Goal: Book appointment/travel/reservation

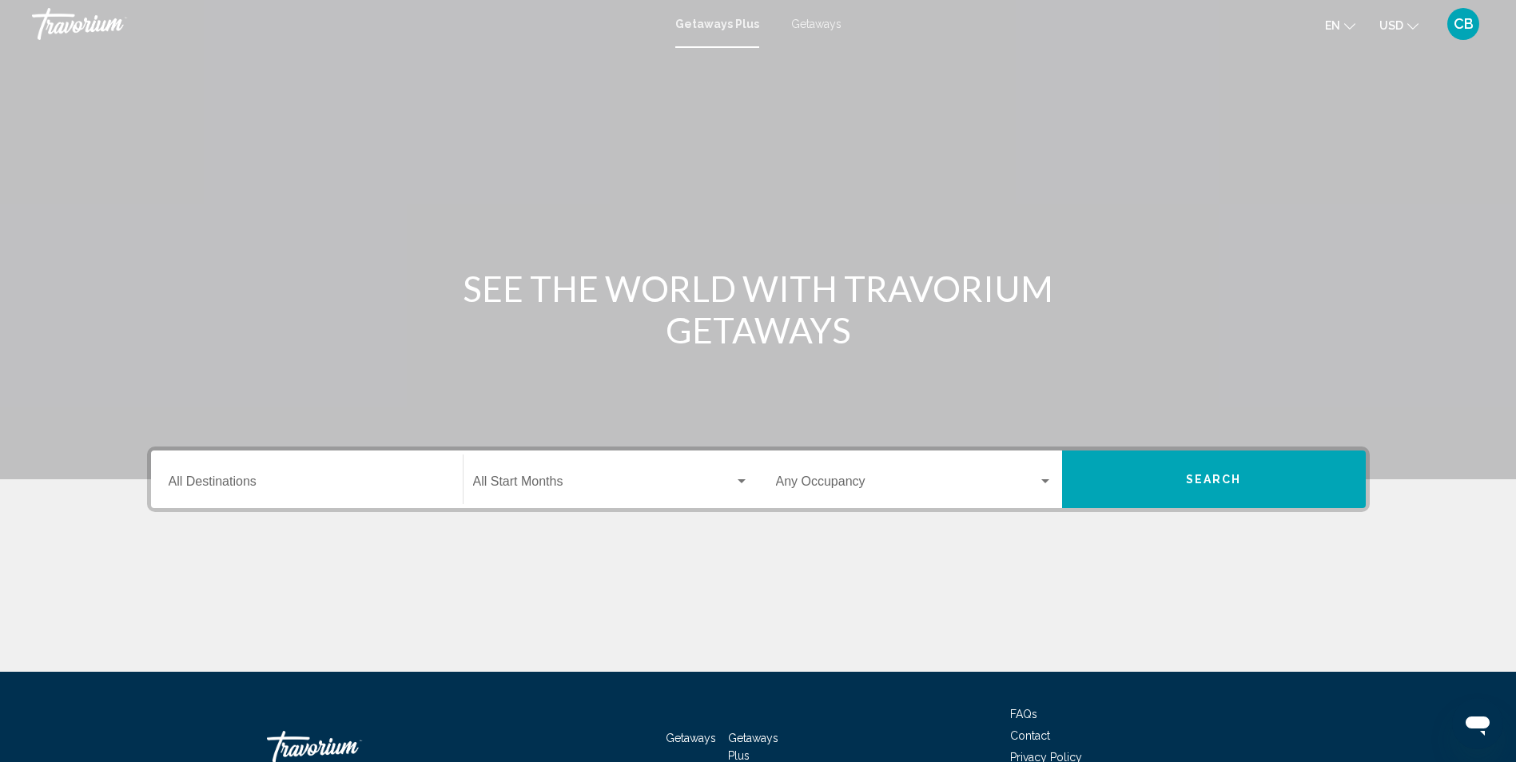
click at [809, 25] on span "Getaways" at bounding box center [816, 24] width 50 height 13
click at [1047, 480] on div "Search widget" at bounding box center [1045, 481] width 8 height 4
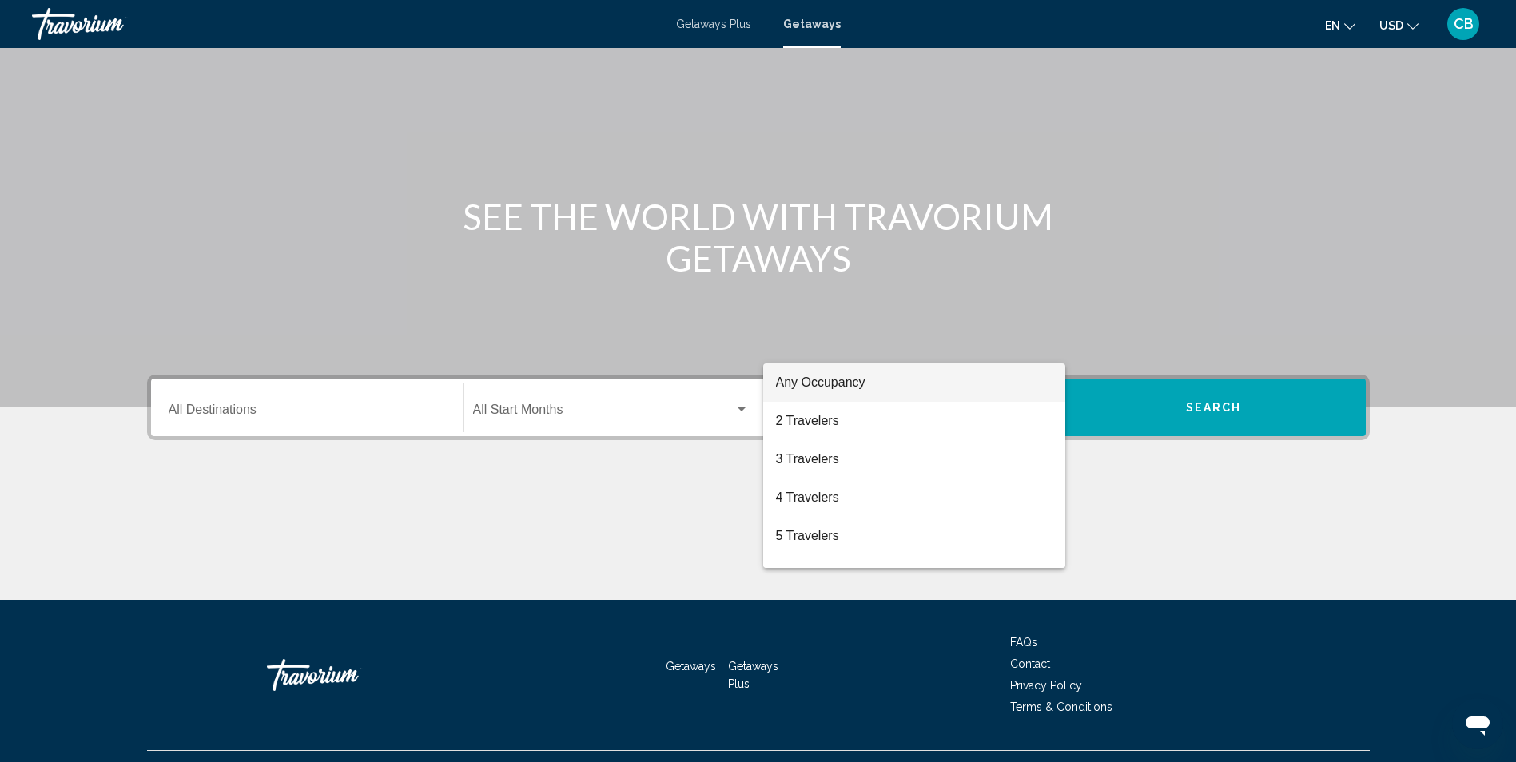
scroll to position [105, 0]
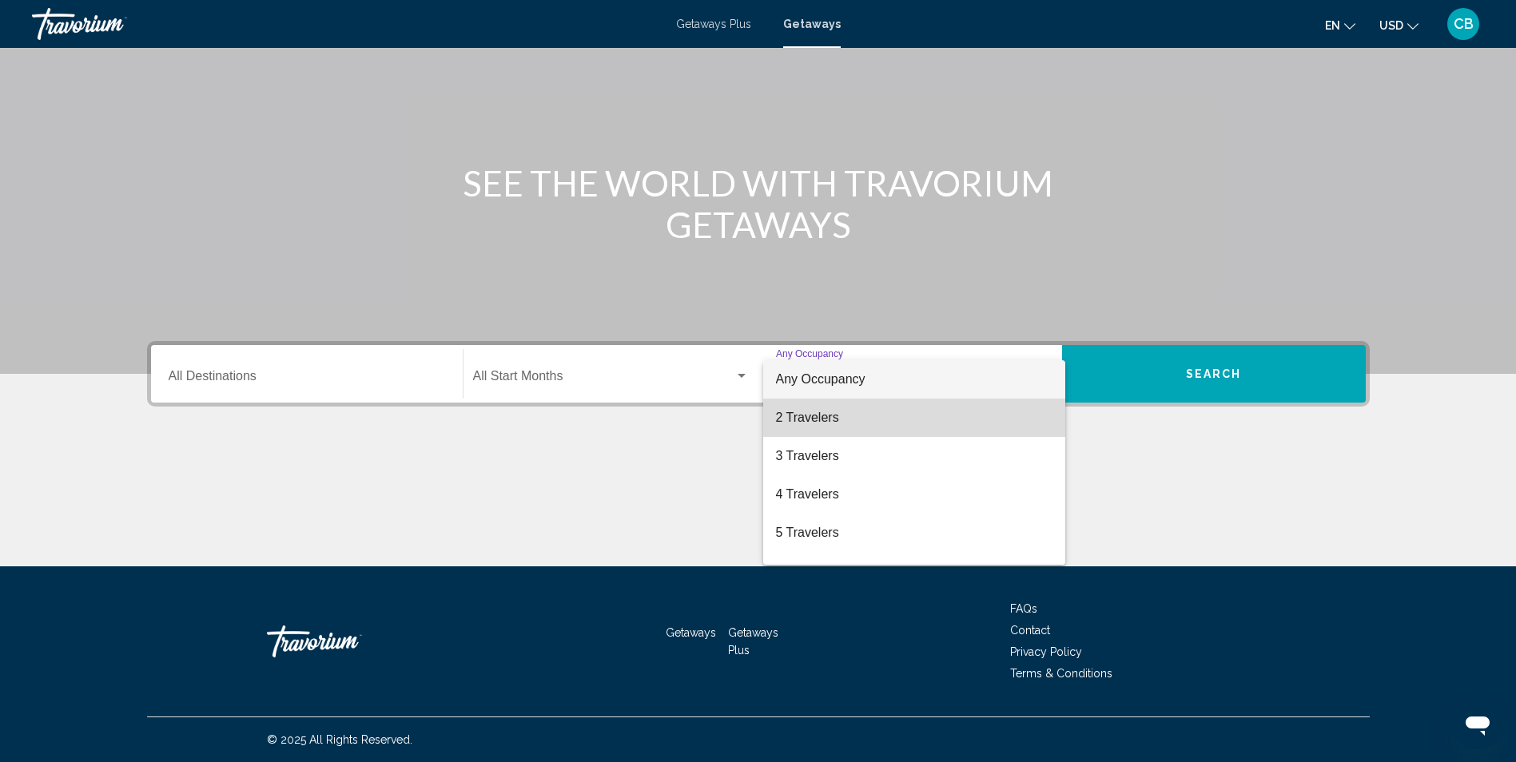
click at [952, 424] on span "2 Travelers" at bounding box center [914, 418] width 276 height 38
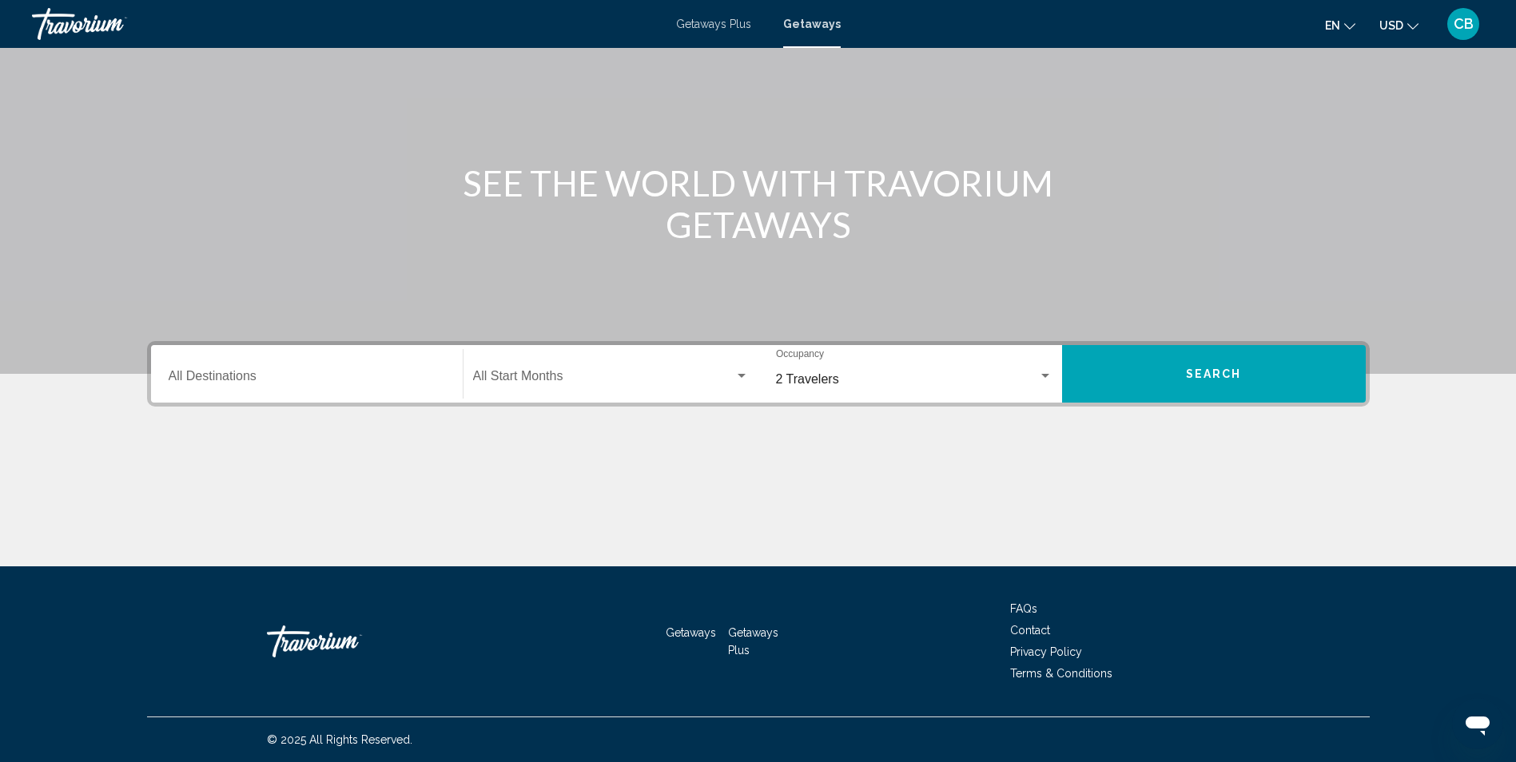
click at [370, 370] on div "Destination All Destinations" at bounding box center [307, 374] width 276 height 50
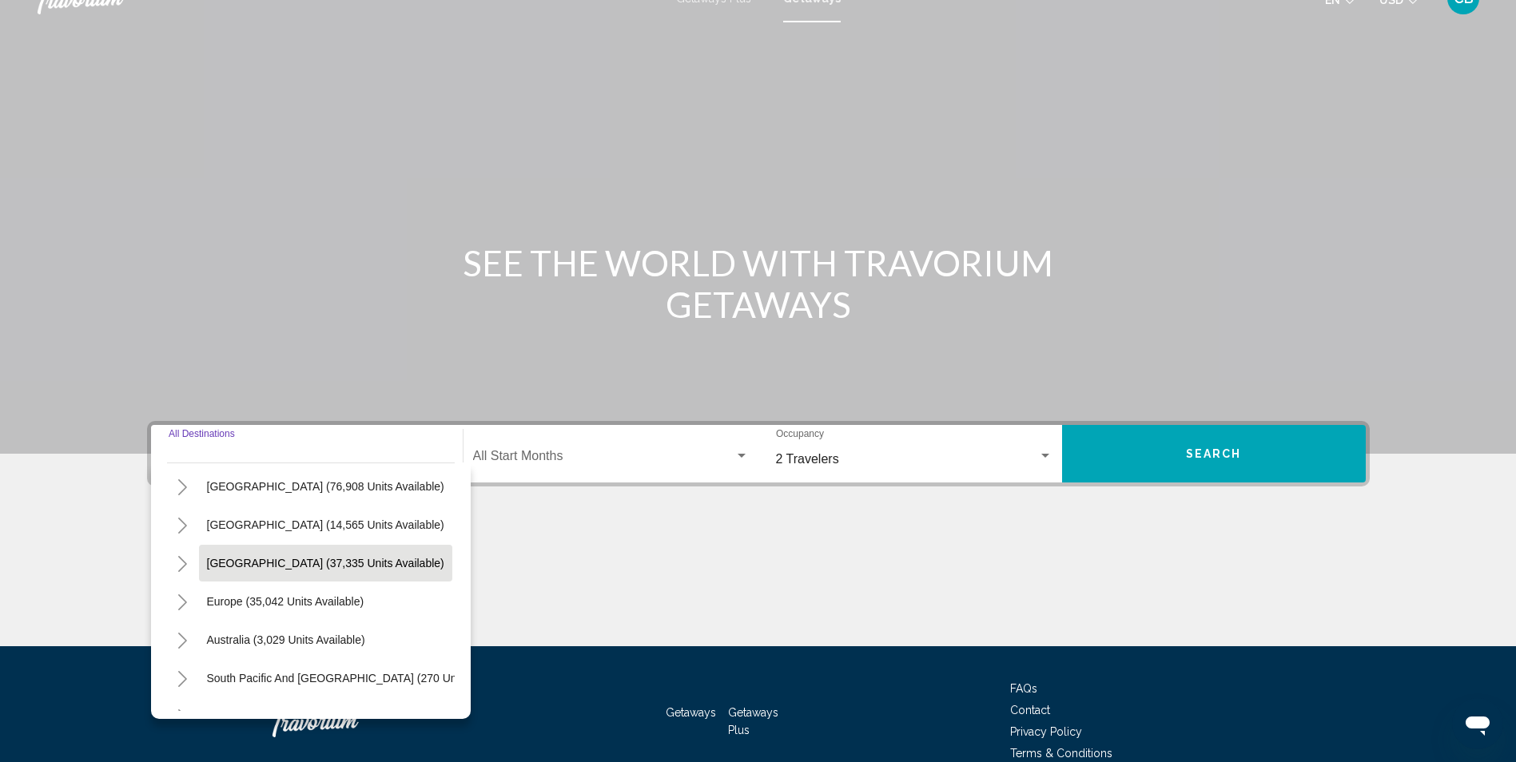
scroll to position [160, 0]
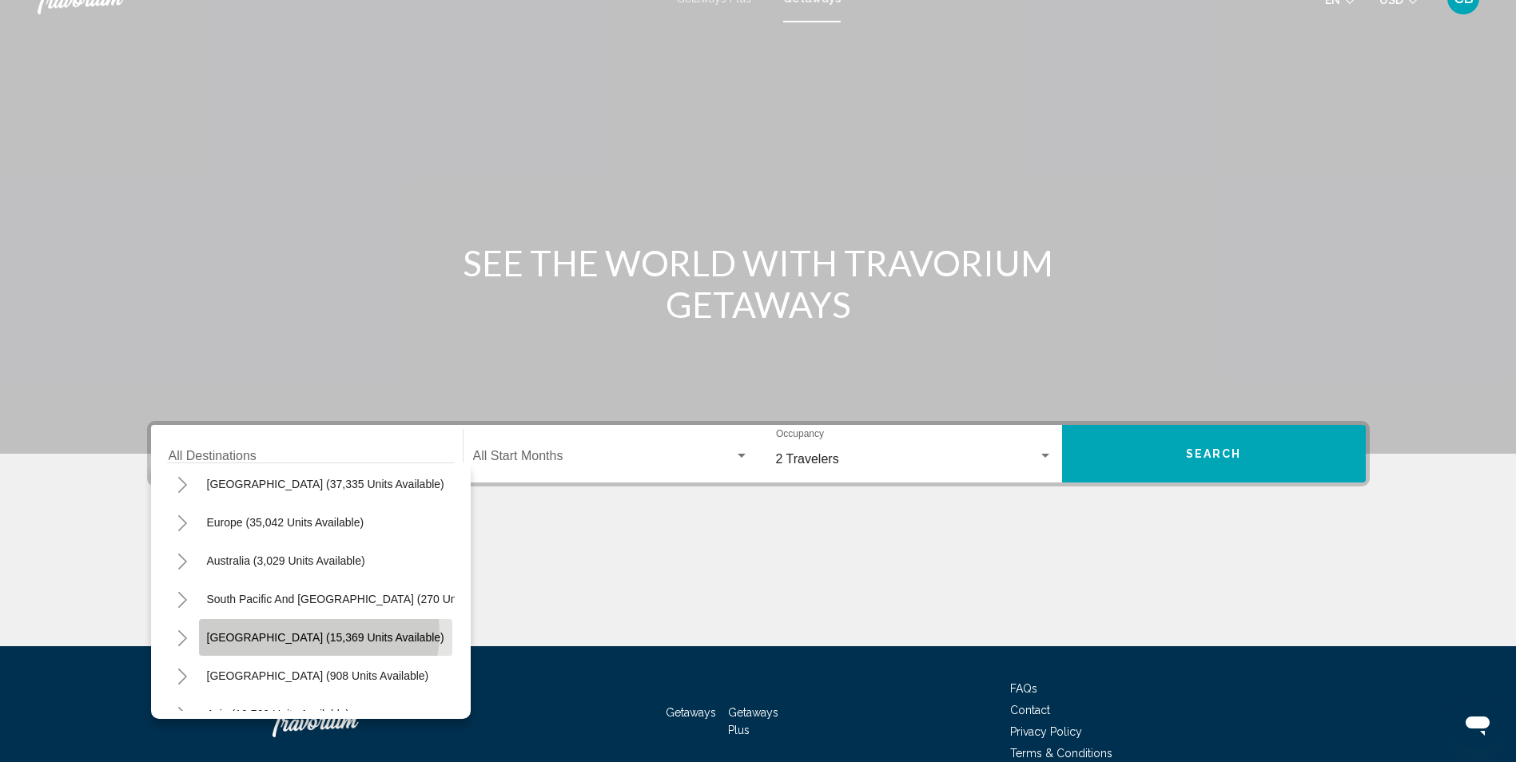
click at [317, 634] on span "[GEOGRAPHIC_DATA] (15,369 units available)" at bounding box center [325, 637] width 237 height 13
type input "**********"
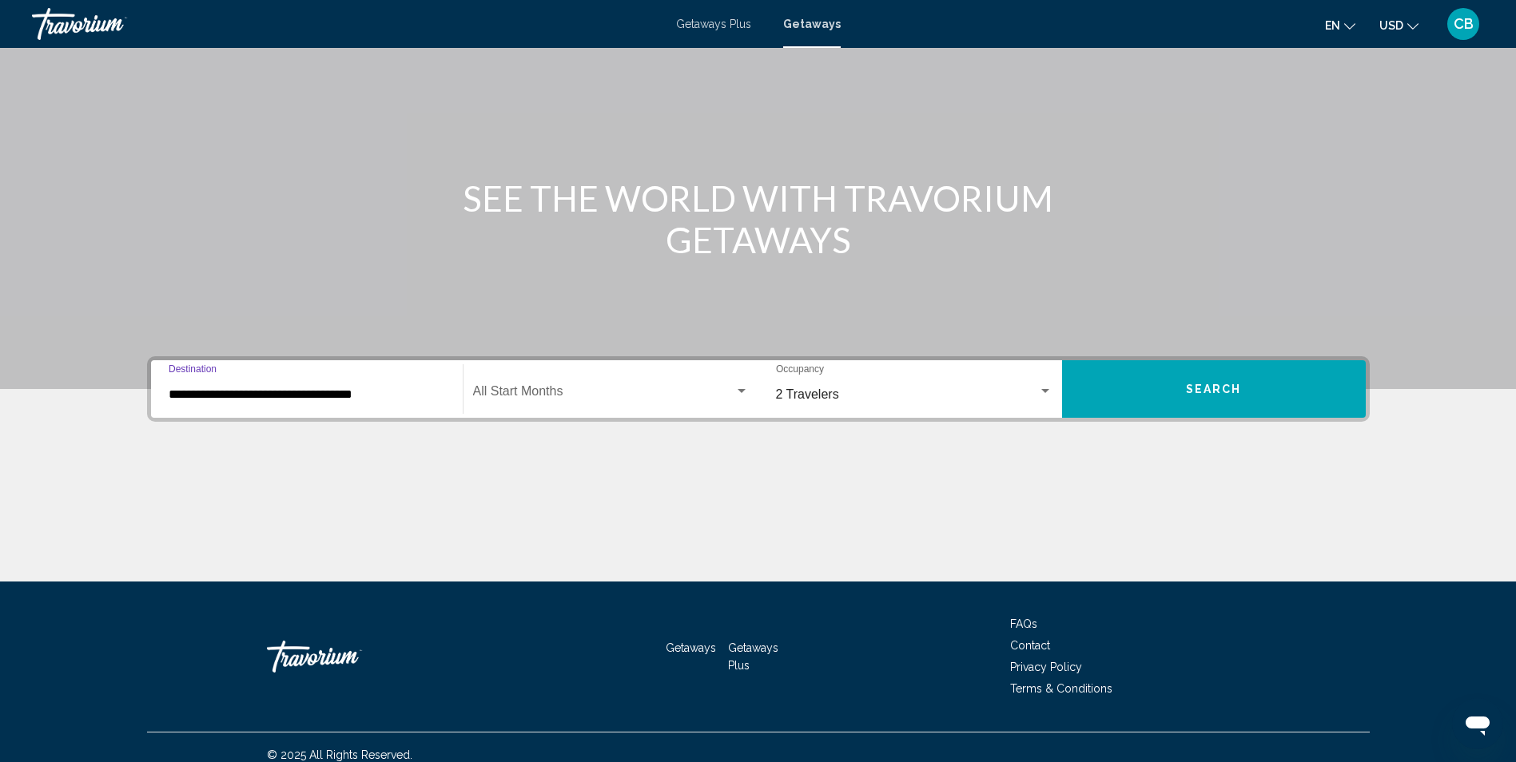
scroll to position [105, 0]
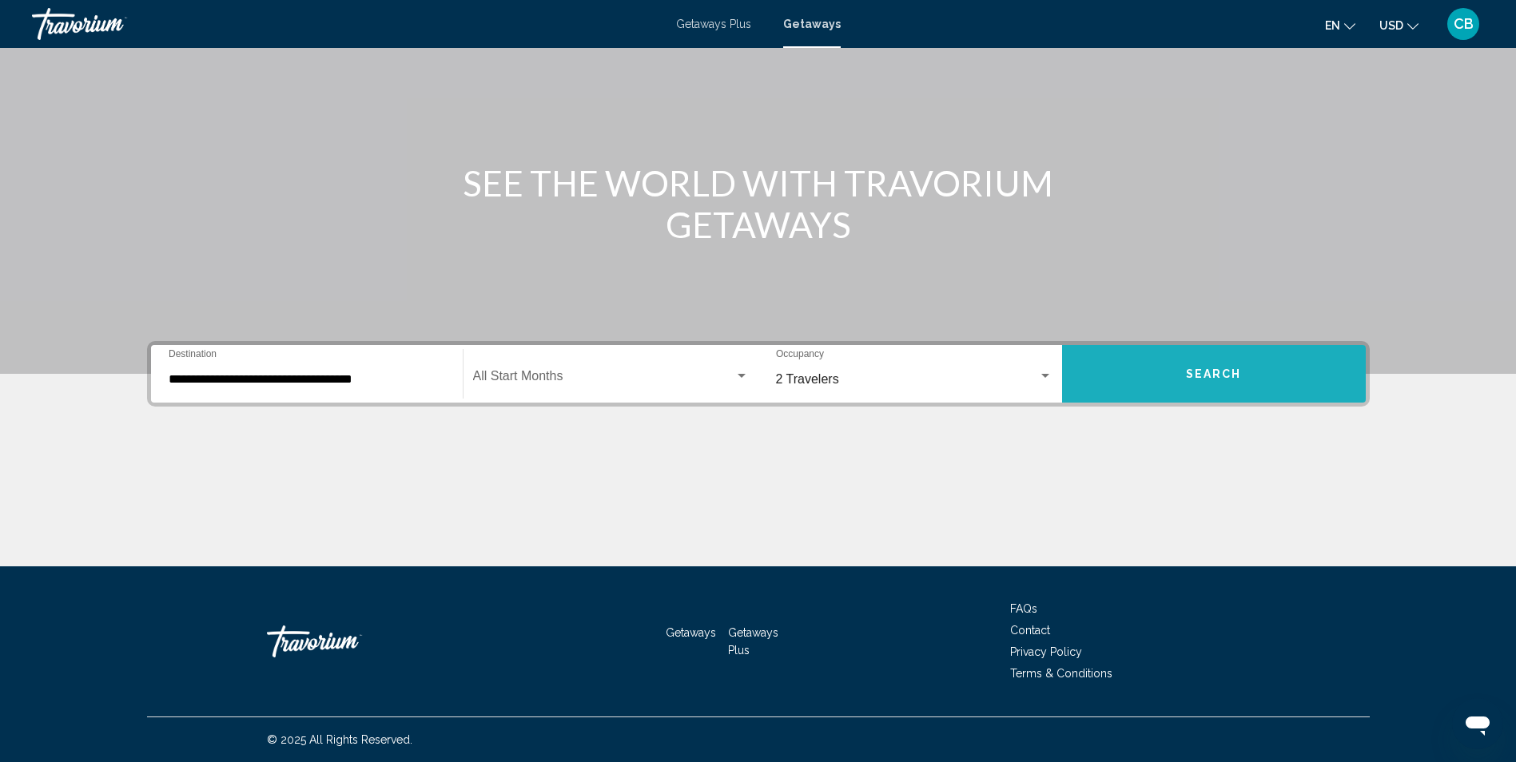
click at [1221, 375] on span "Search" at bounding box center [1214, 374] width 56 height 13
